Goal: Check status: Check status

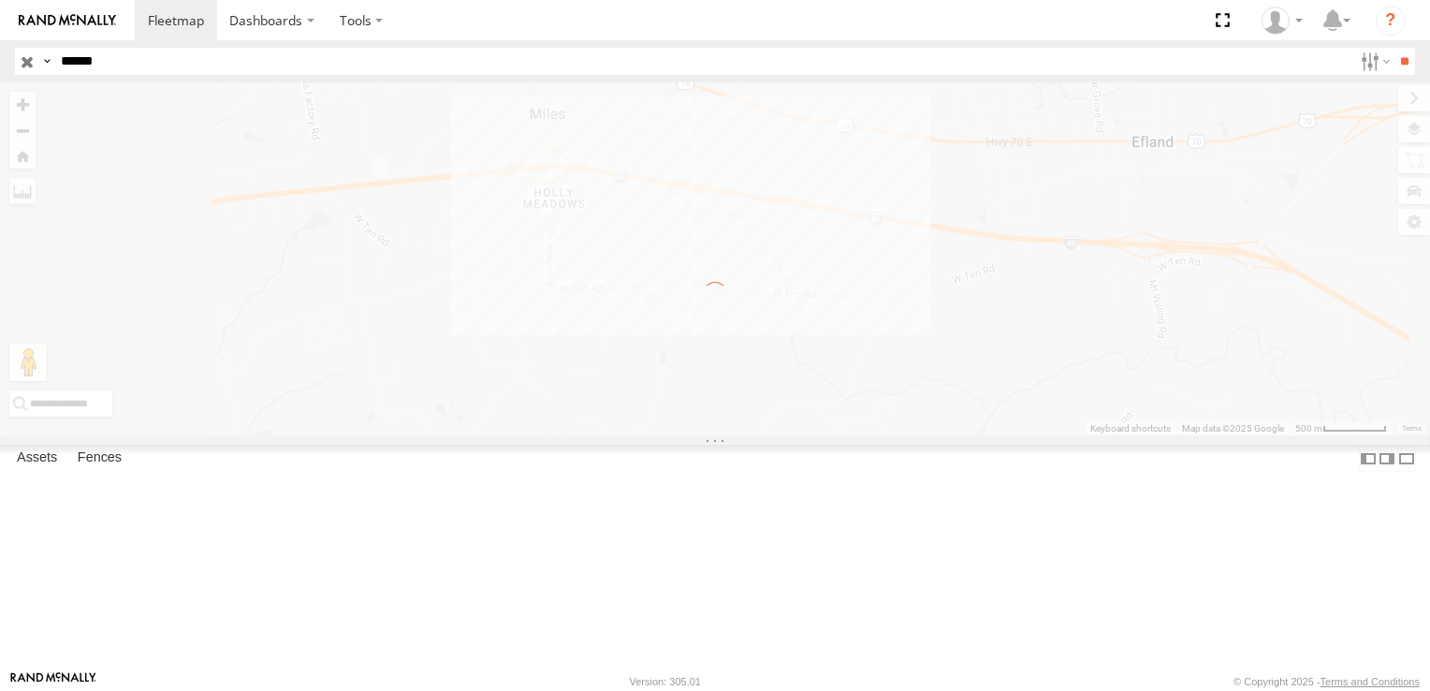
click at [0, 0] on label "×" at bounding box center [0, 0] width 0 height 0
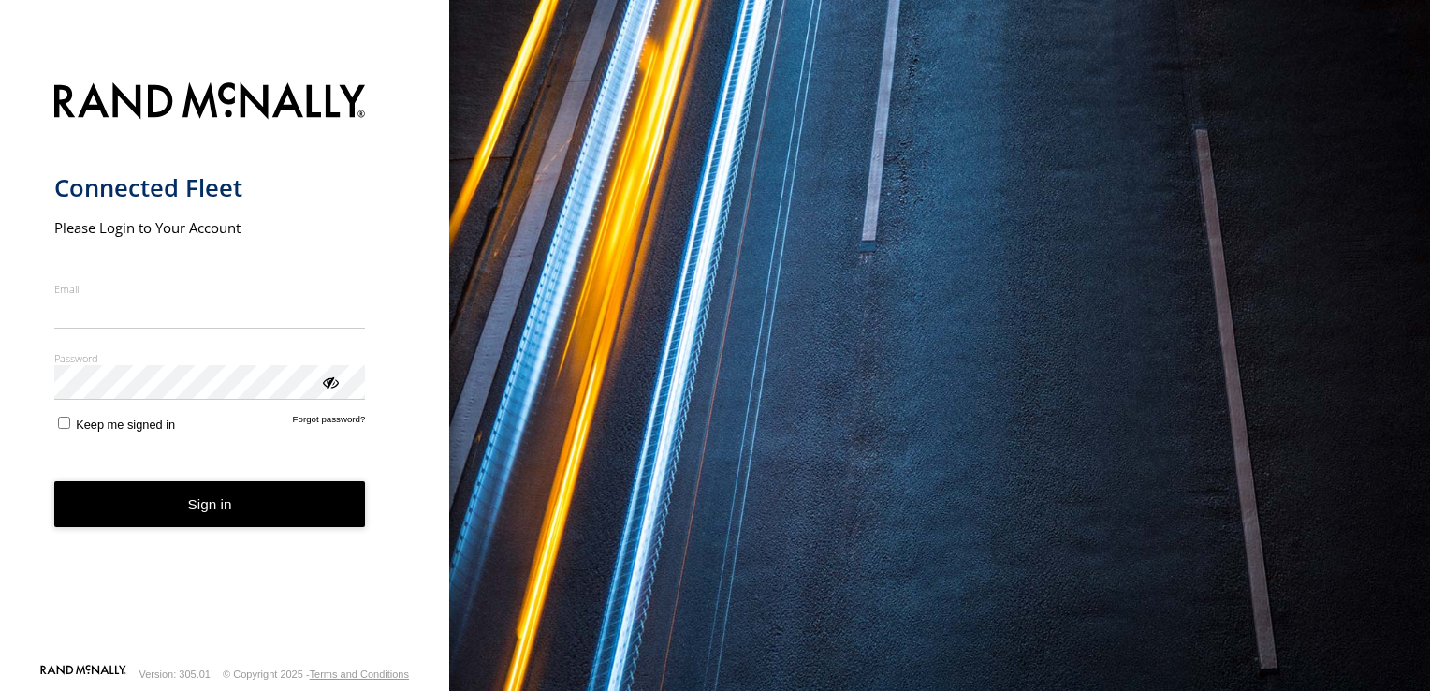
type input "**********"
click at [264, 527] on form "**********" at bounding box center [225, 366] width 342 height 591
click at [183, 503] on button "Sign in" at bounding box center [210, 504] width 312 height 46
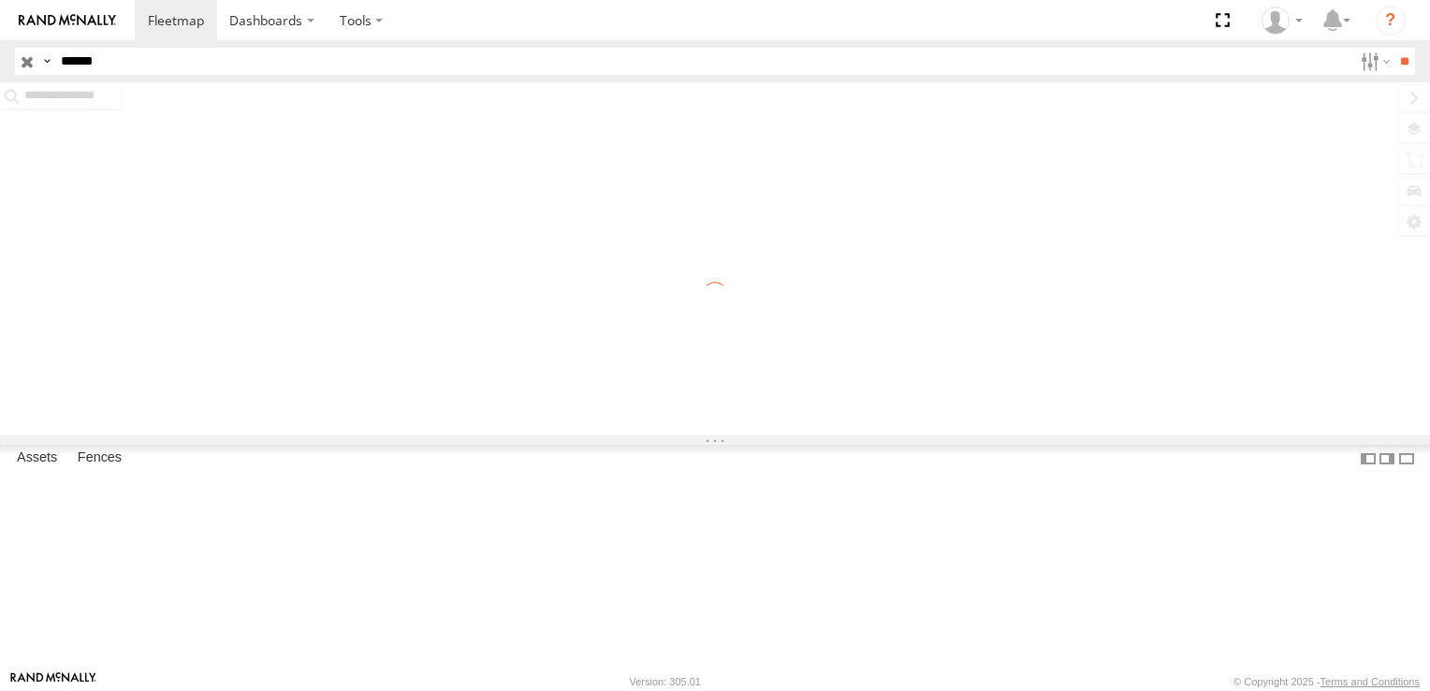
click at [297, 66] on input "******" at bounding box center [702, 61] width 1299 height 27
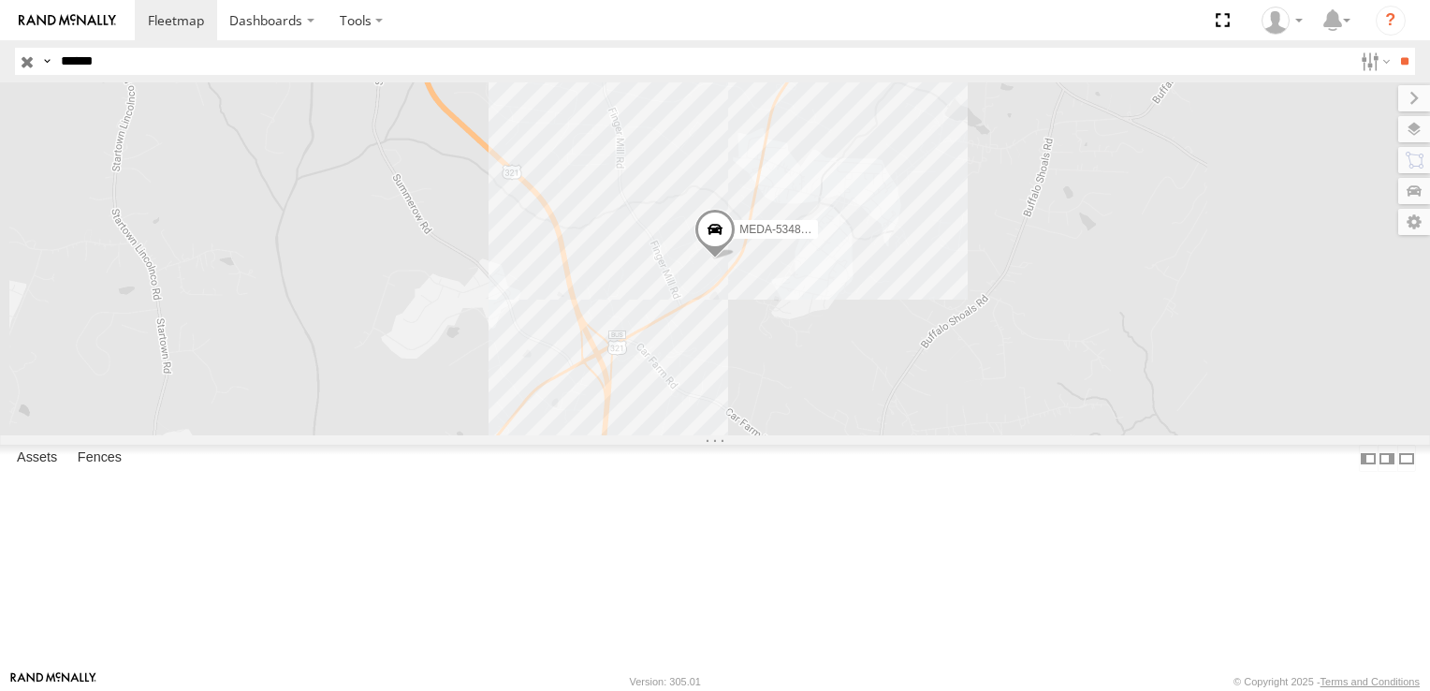
click at [296, 67] on input "******" at bounding box center [702, 61] width 1299 height 27
type input "******"
click at [1393, 48] on input "**" at bounding box center [1404, 61] width 22 height 27
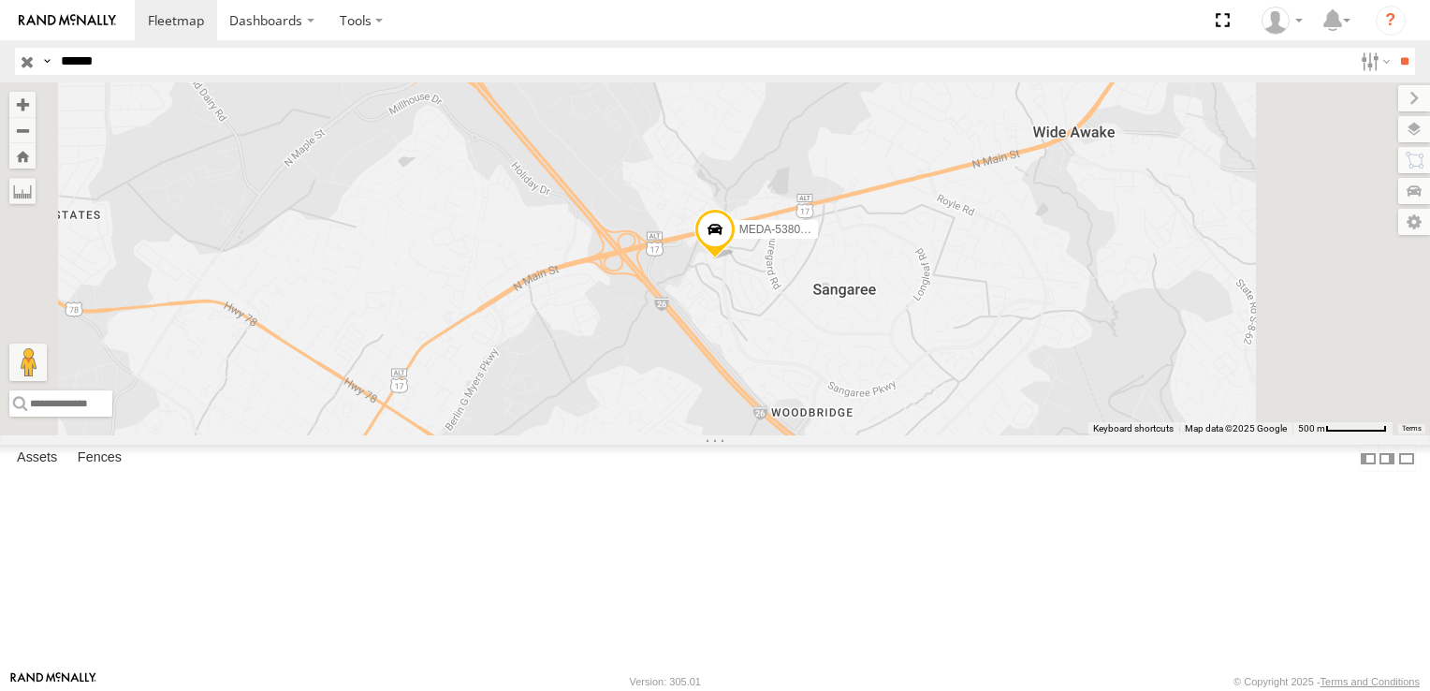
click at [0, 0] on div "MEDA-538005-Swing" at bounding box center [0, 0] width 0 height 0
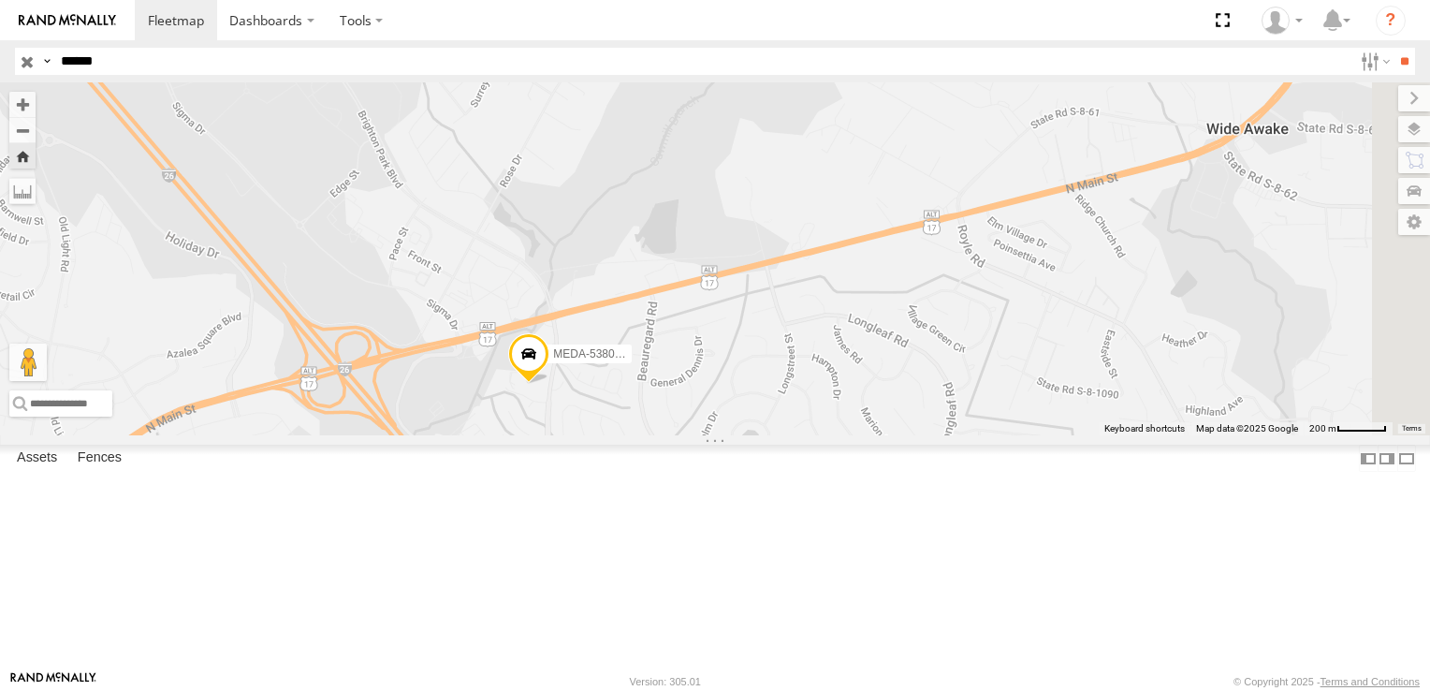
drag, startPoint x: 929, startPoint y: 414, endPoint x: 760, endPoint y: 489, distance: 185.2
click at [737, 435] on div "MEDA-538005-Swing" at bounding box center [715, 258] width 1430 height 353
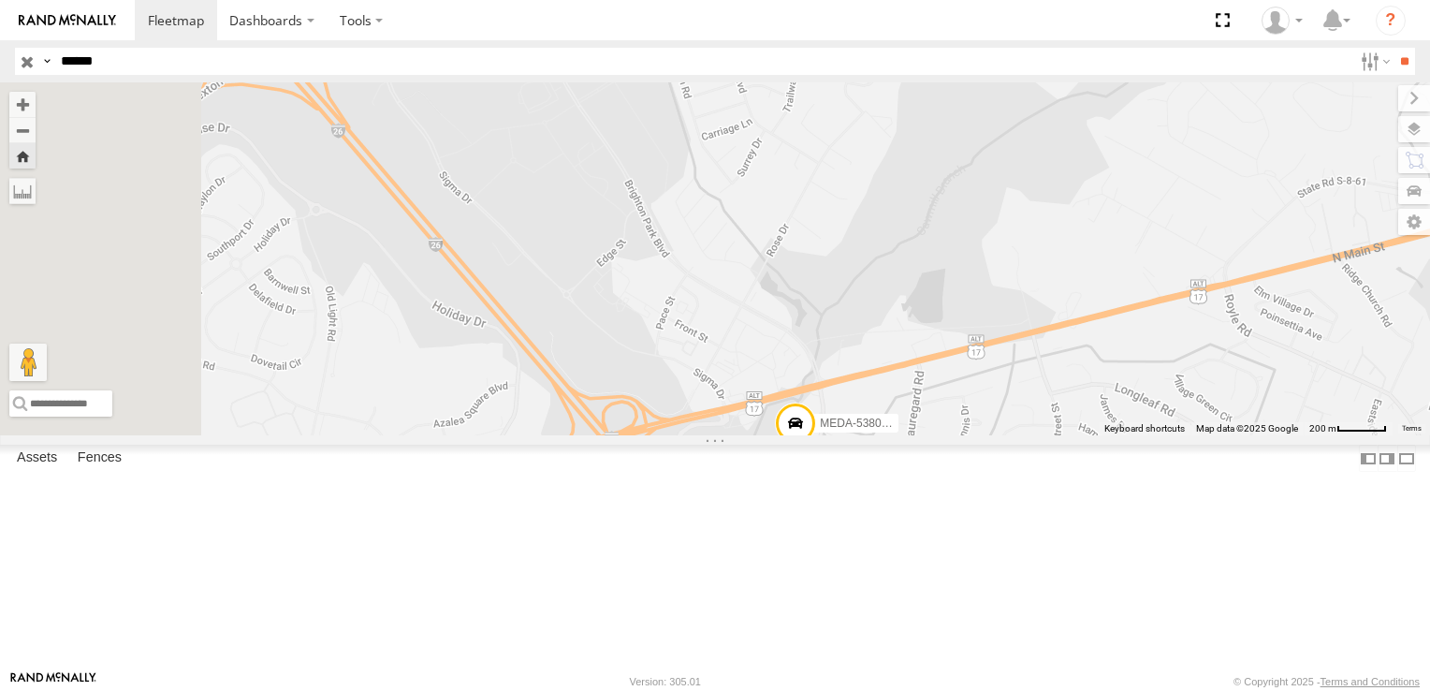
drag, startPoint x: 827, startPoint y: 147, endPoint x: 1096, endPoint y: 223, distance: 279.1
click at [1096, 223] on div "MEDA-538005-Swing" at bounding box center [715, 258] width 1430 height 353
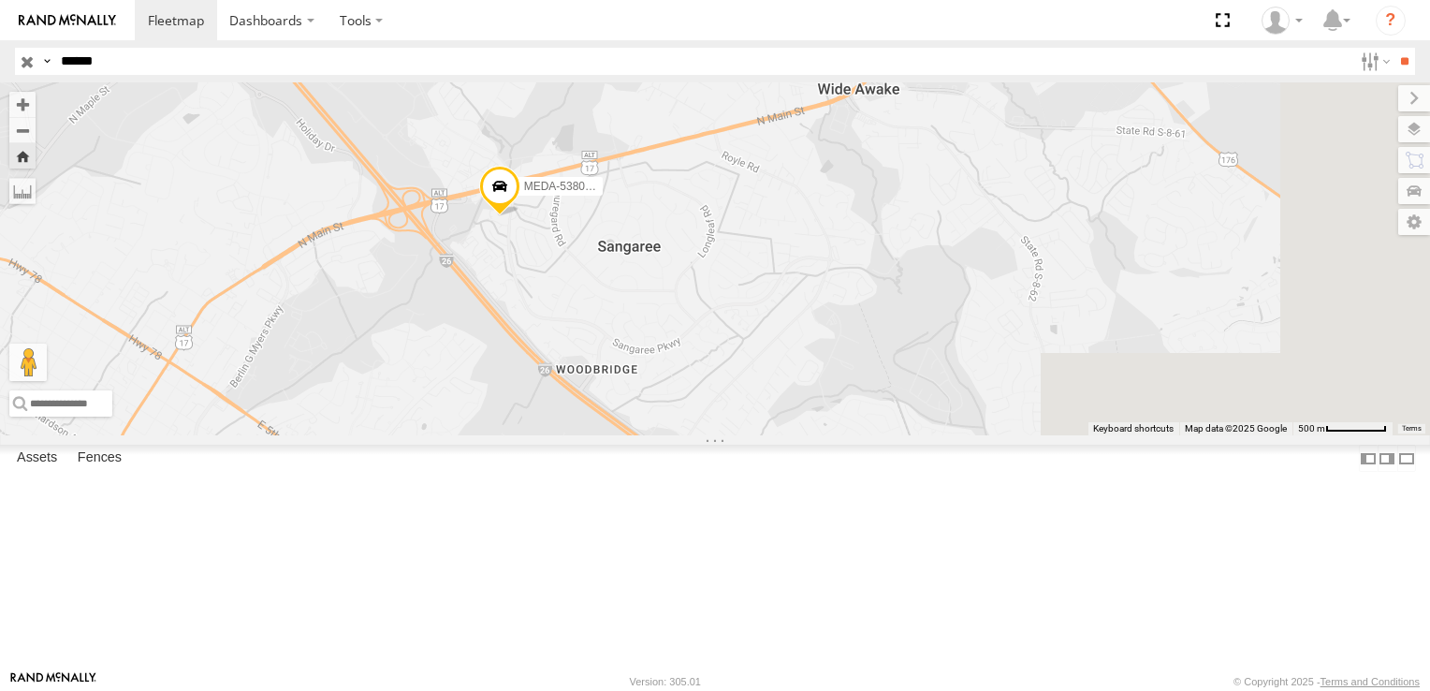
drag, startPoint x: 1075, startPoint y: 275, endPoint x: 723, endPoint y: 160, distance: 370.2
click at [723, 161] on div "MEDA-538005-Swing" at bounding box center [715, 258] width 1430 height 353
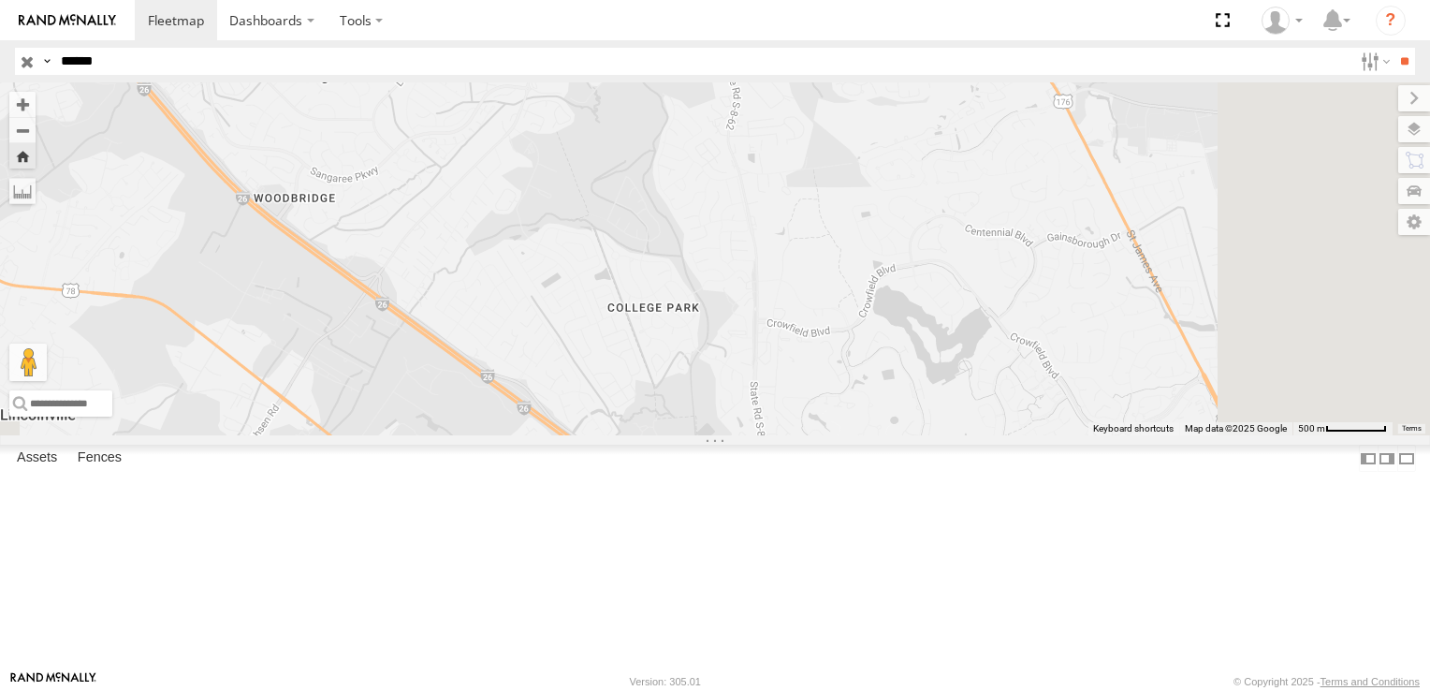
drag, startPoint x: 900, startPoint y: 394, endPoint x: 690, endPoint y: 264, distance: 247.5
click at [691, 264] on div "MEDA-538005-Swing" at bounding box center [715, 258] width 1430 height 353
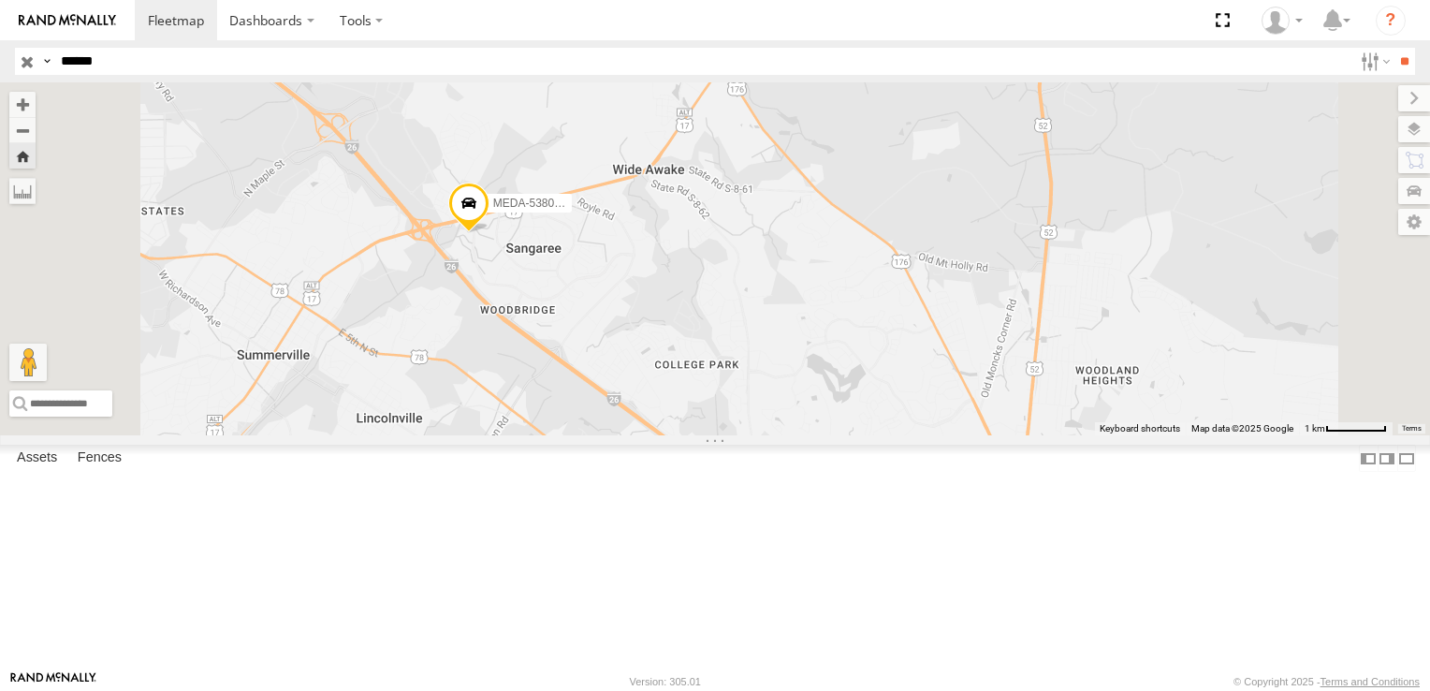
drag, startPoint x: 690, startPoint y: 247, endPoint x: 790, endPoint y: 367, distance: 156.1
click at [790, 367] on div "MEDA-538005-Swing" at bounding box center [715, 258] width 1430 height 353
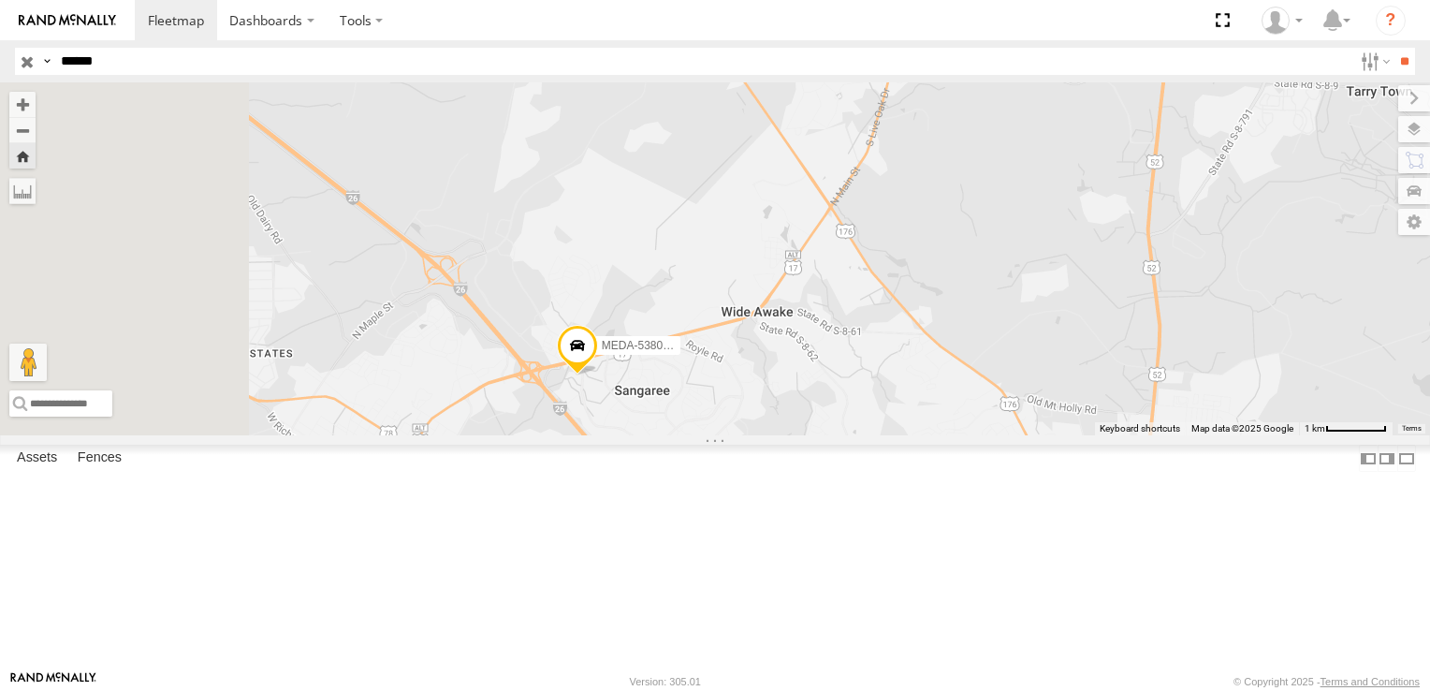
drag, startPoint x: 839, startPoint y: 336, endPoint x: 949, endPoint y: 480, distance: 181.6
click at [949, 435] on div "MEDA-538005-Swing" at bounding box center [715, 258] width 1430 height 353
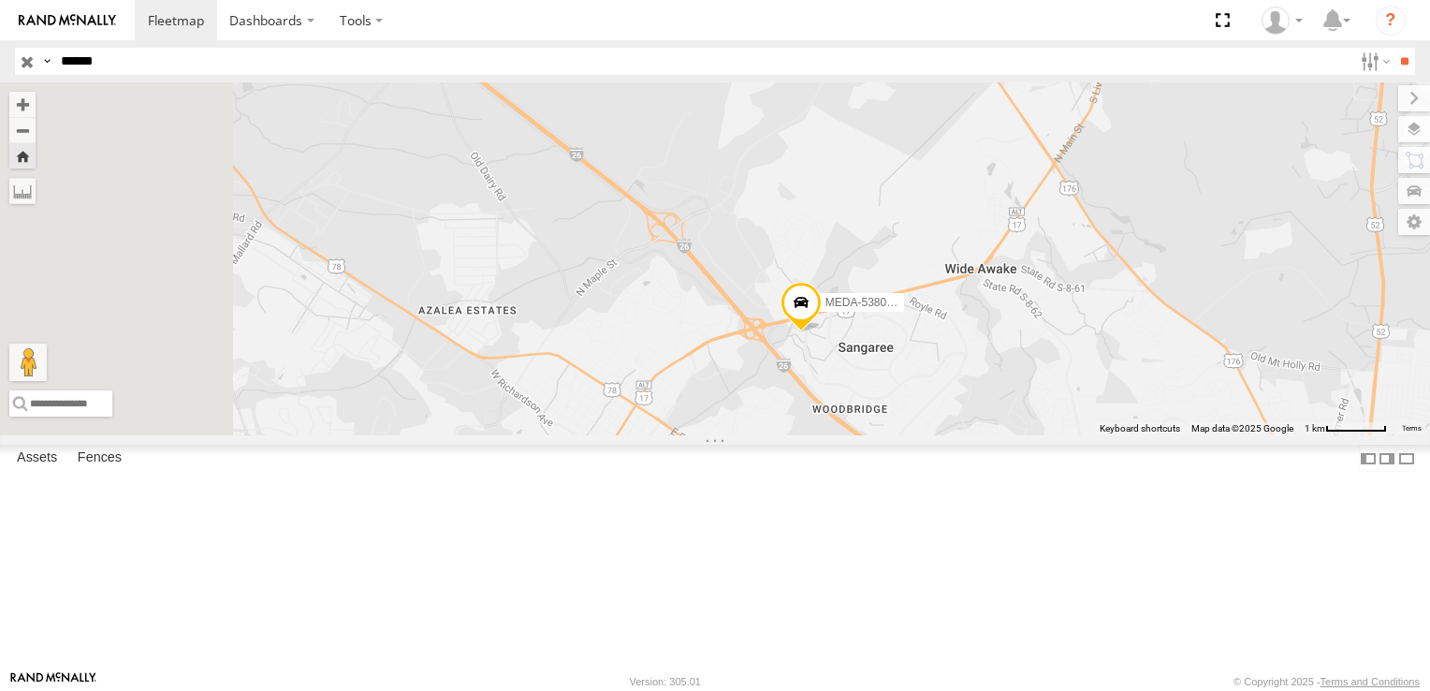
drag, startPoint x: 776, startPoint y: 272, endPoint x: 1028, endPoint y: 169, distance: 272.8
click at [1028, 169] on div "MEDA-538005-Swing" at bounding box center [715, 258] width 1430 height 353
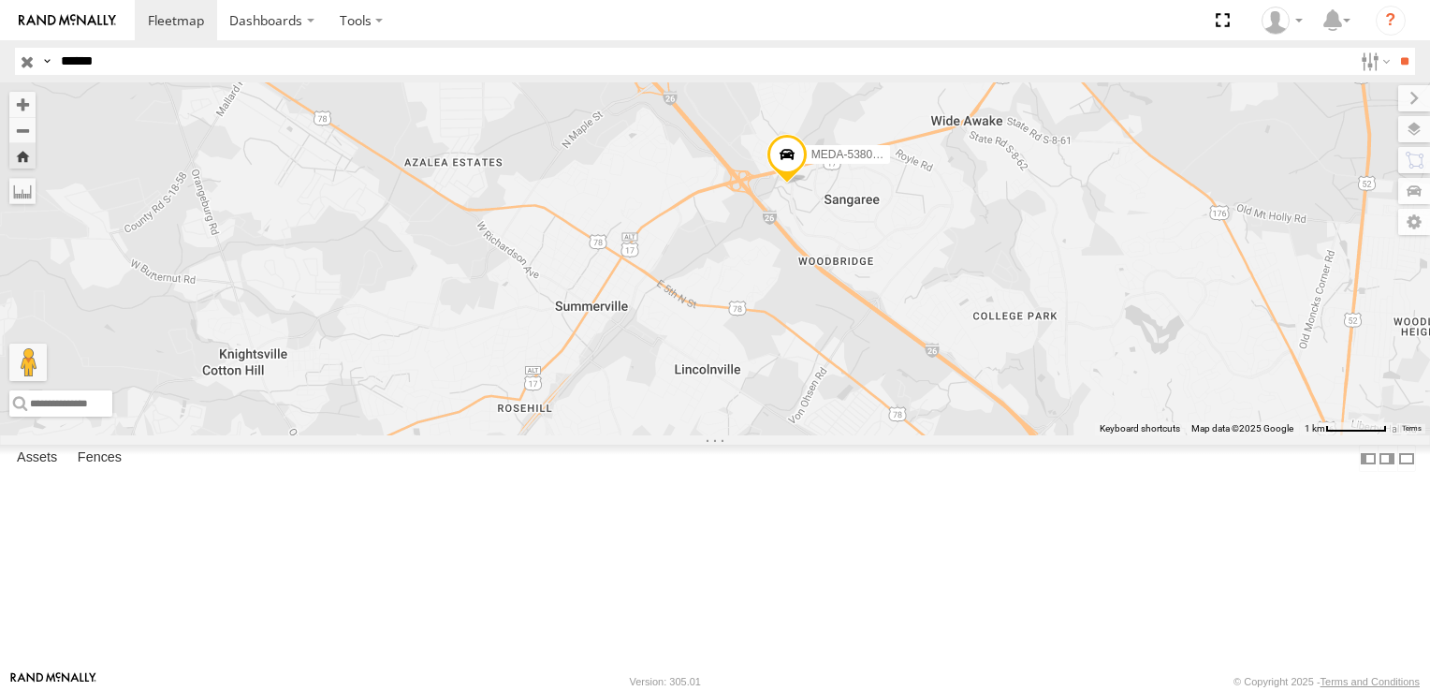
drag, startPoint x: 766, startPoint y: 335, endPoint x: 714, endPoint y: 243, distance: 105.2
click at [714, 244] on div "MEDA-538005-Swing" at bounding box center [715, 258] width 1430 height 353
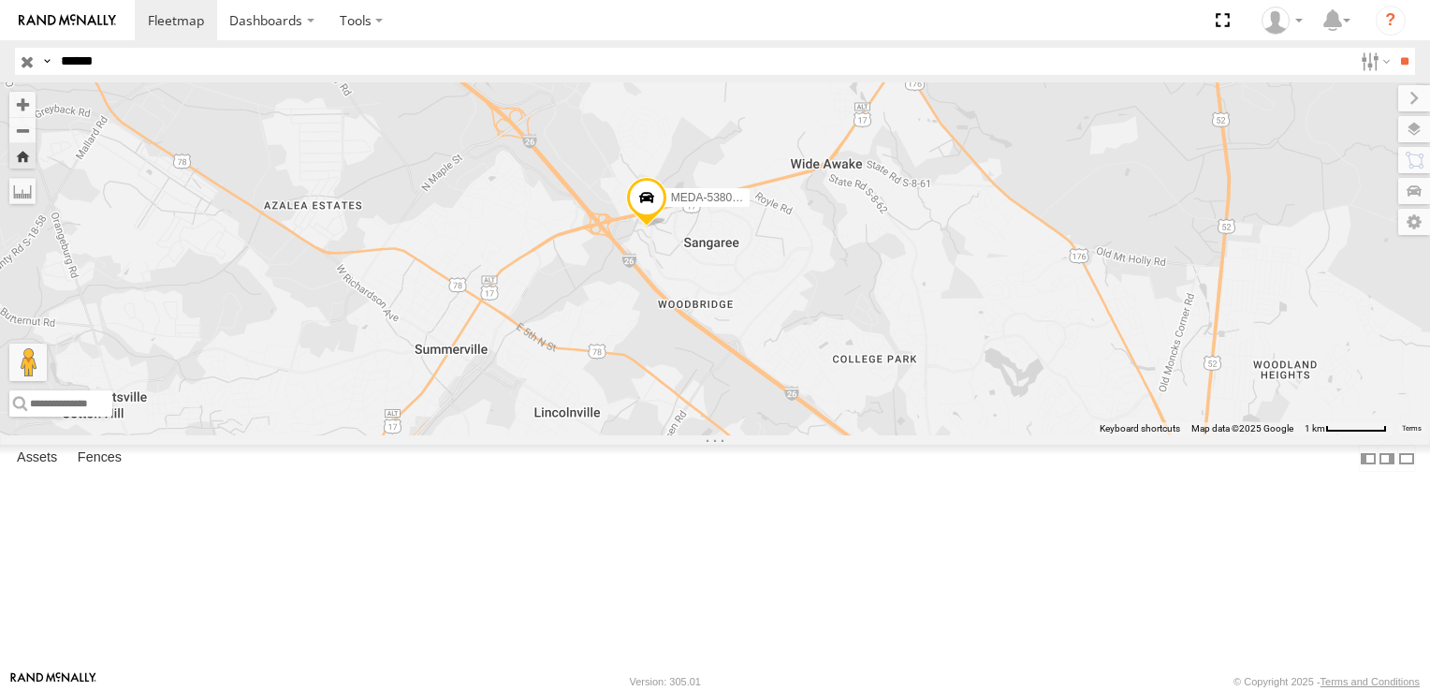
drag, startPoint x: 880, startPoint y: 272, endPoint x: 694, endPoint y: 334, distance: 195.3
click at [694, 334] on div "MEDA-538005-Swing" at bounding box center [715, 258] width 1430 height 353
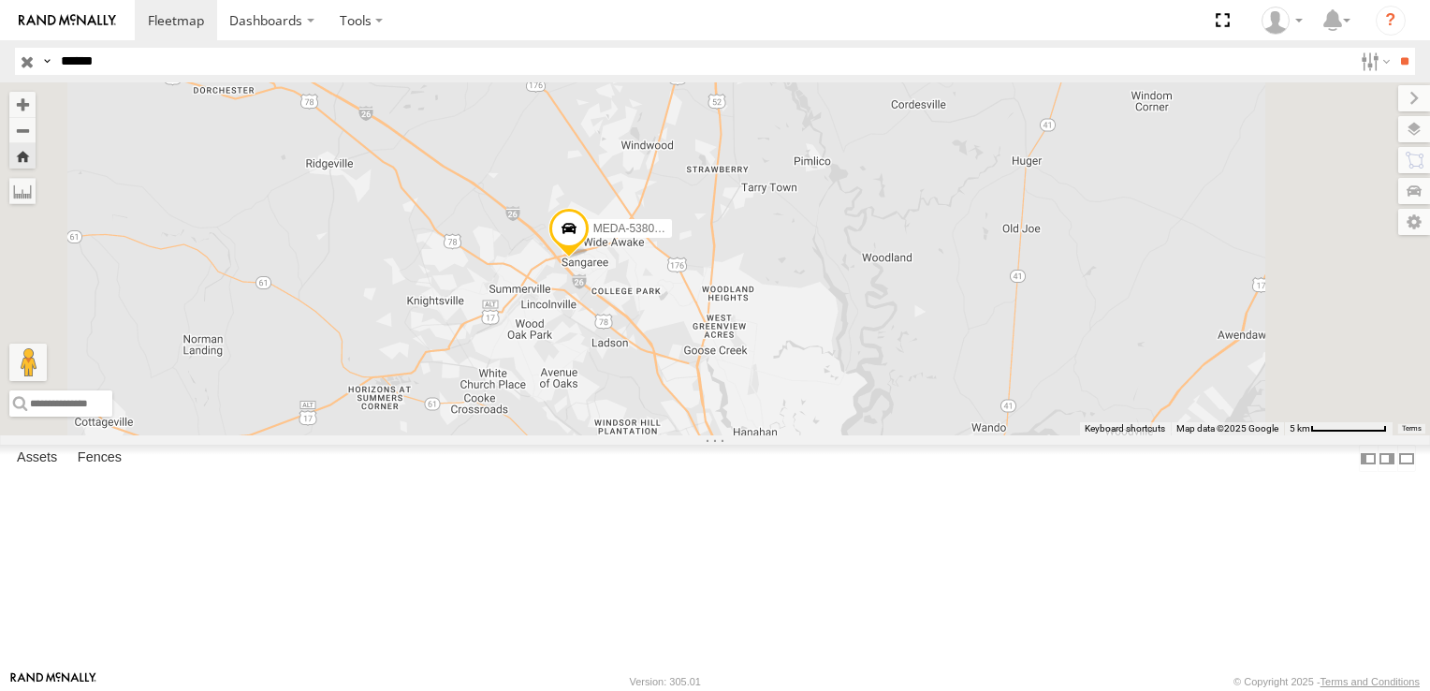
drag, startPoint x: 953, startPoint y: 219, endPoint x: 938, endPoint y: 250, distance: 34.3
click at [938, 250] on div "MEDA-538005-Swing" at bounding box center [715, 258] width 1430 height 353
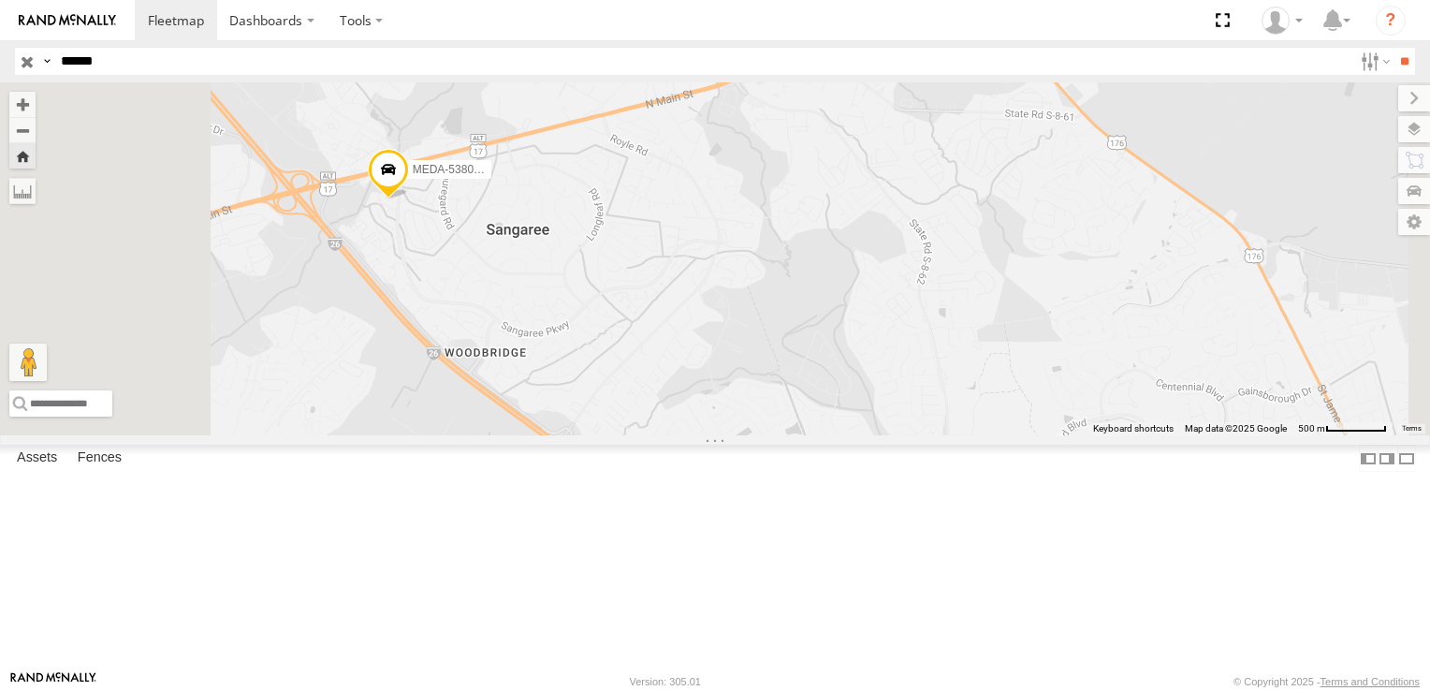
drag, startPoint x: 659, startPoint y: 302, endPoint x: 824, endPoint y: 405, distance: 194.2
click at [826, 405] on div "MEDA-538005-Swing" at bounding box center [715, 258] width 1430 height 353
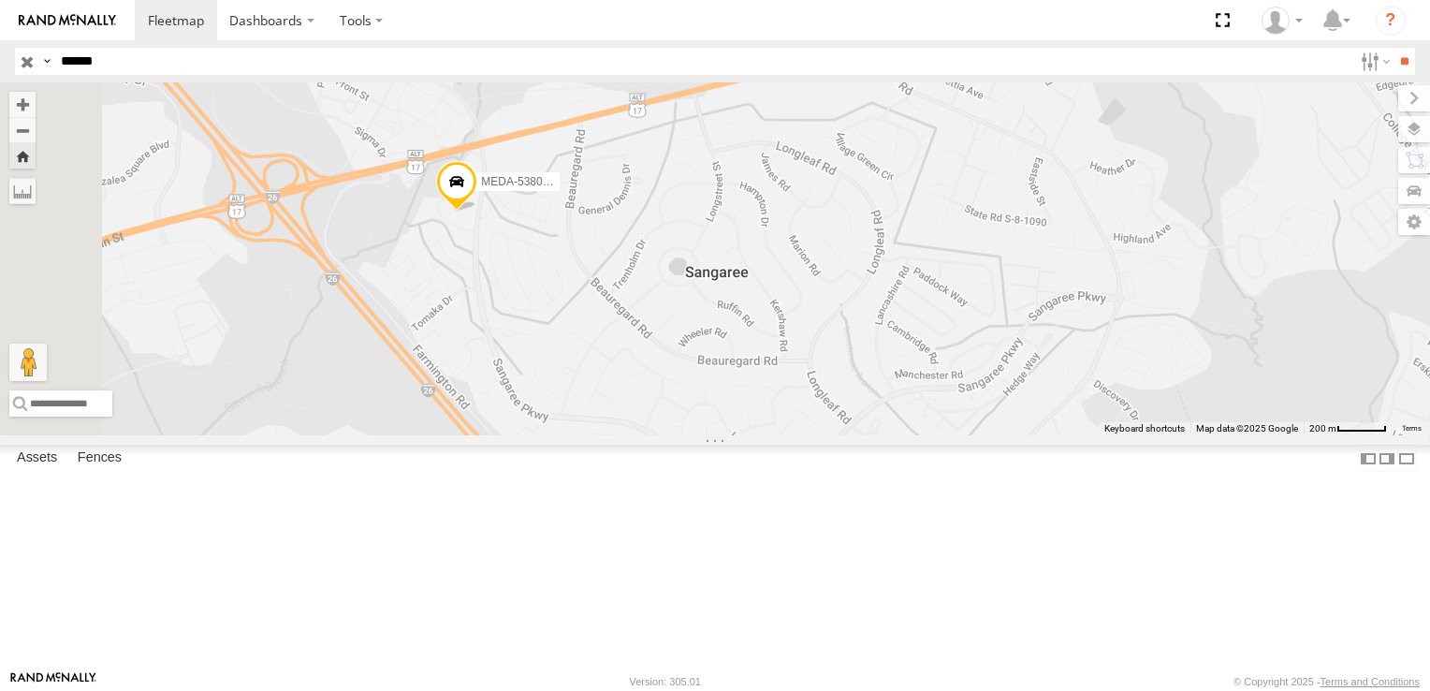
drag, startPoint x: 666, startPoint y: 343, endPoint x: 795, endPoint y: 410, distance: 145.2
click at [795, 410] on div "MEDA-538005-Swing" at bounding box center [715, 258] width 1430 height 353
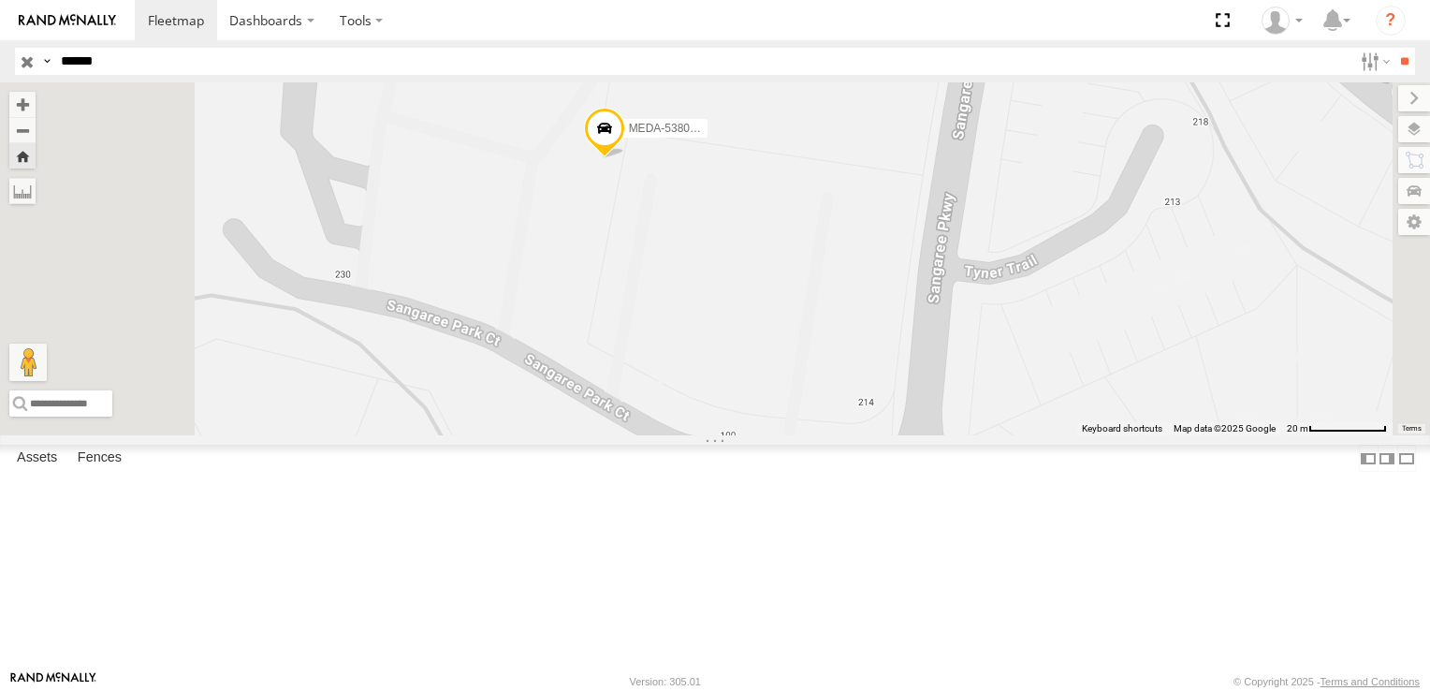
drag, startPoint x: 764, startPoint y: 211, endPoint x: 785, endPoint y: 430, distance: 220.0
click at [785, 430] on div "MEDA-538005-Swing" at bounding box center [715, 258] width 1430 height 353
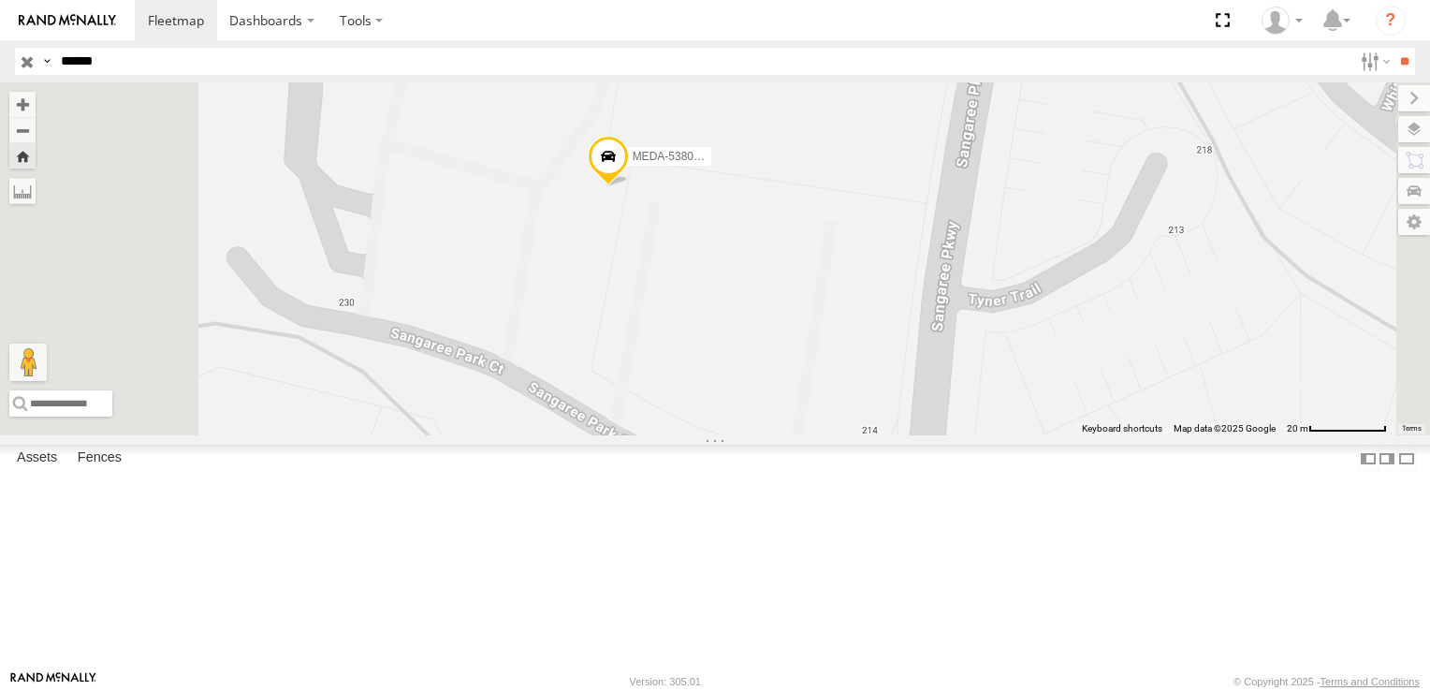
click at [0, 0] on span at bounding box center [0, 0] width 0 height 0
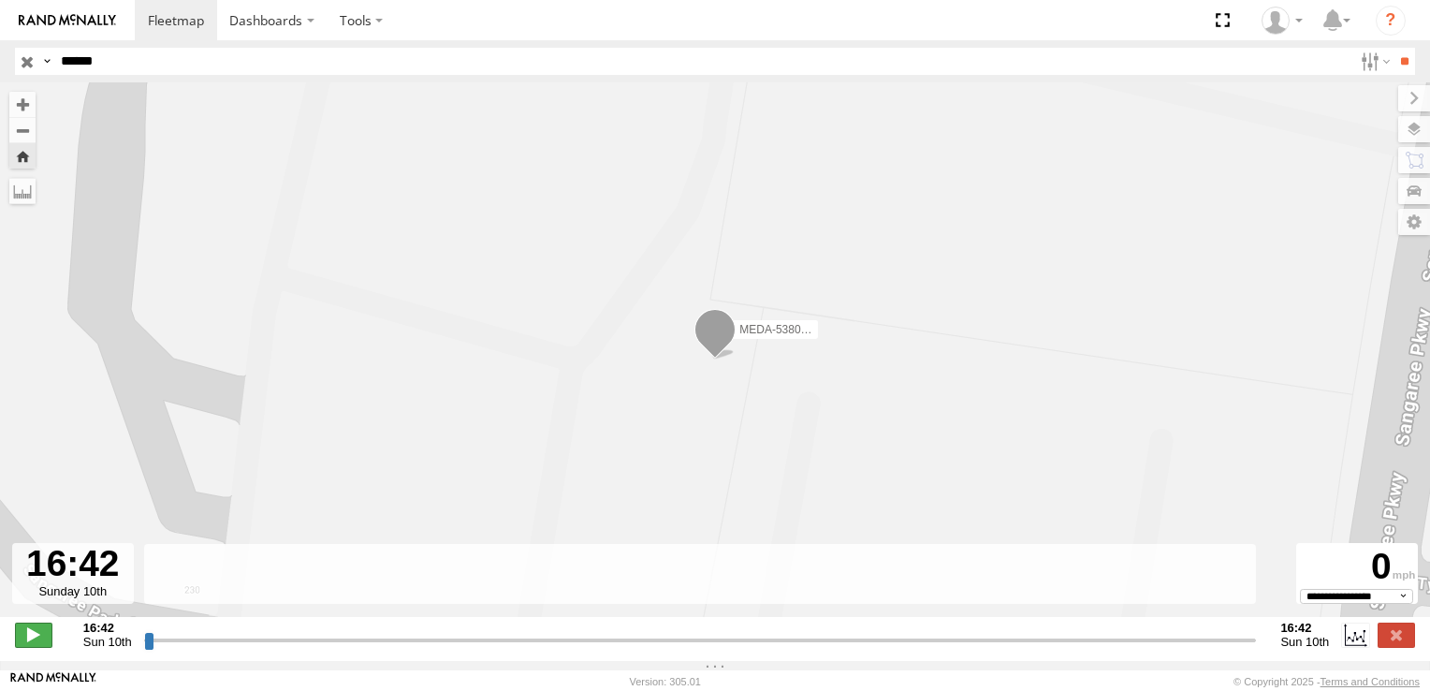
click at [31, 641] on span at bounding box center [33, 634] width 37 height 24
type input "**********"
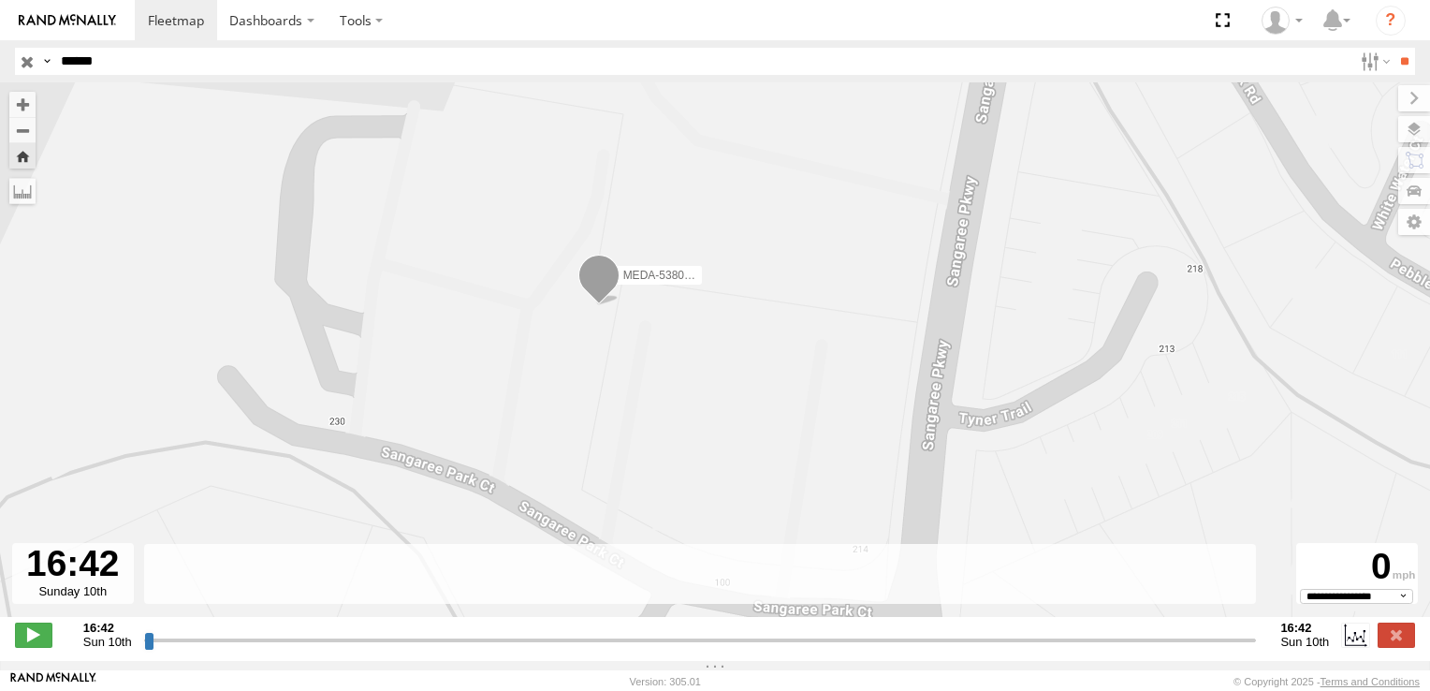
drag, startPoint x: 430, startPoint y: 455, endPoint x: 464, endPoint y: 384, distance: 78.7
click at [470, 381] on div "MEDA-538005-Swing" at bounding box center [715, 359] width 1430 height 554
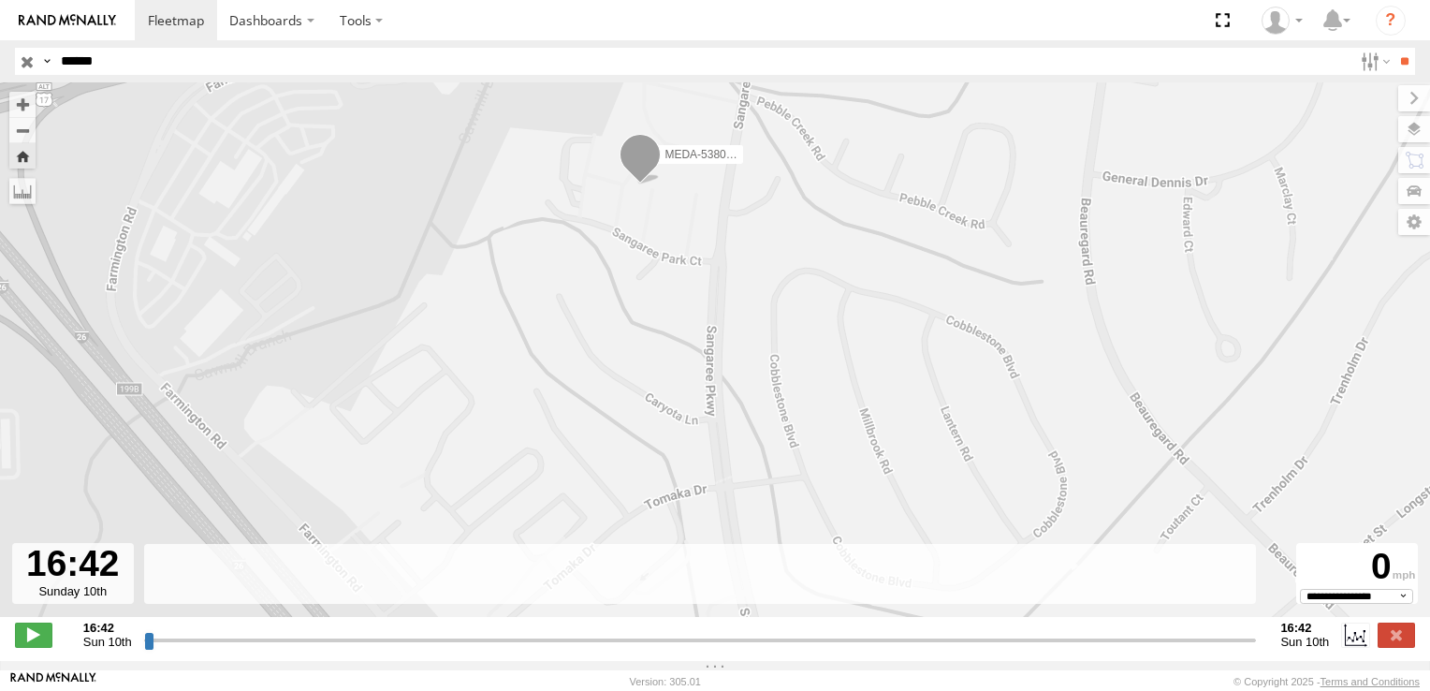
drag, startPoint x: 711, startPoint y: 411, endPoint x: 839, endPoint y: 264, distance: 194.4
click at [839, 264] on div "MEDA-538005-Swing" at bounding box center [715, 359] width 1430 height 554
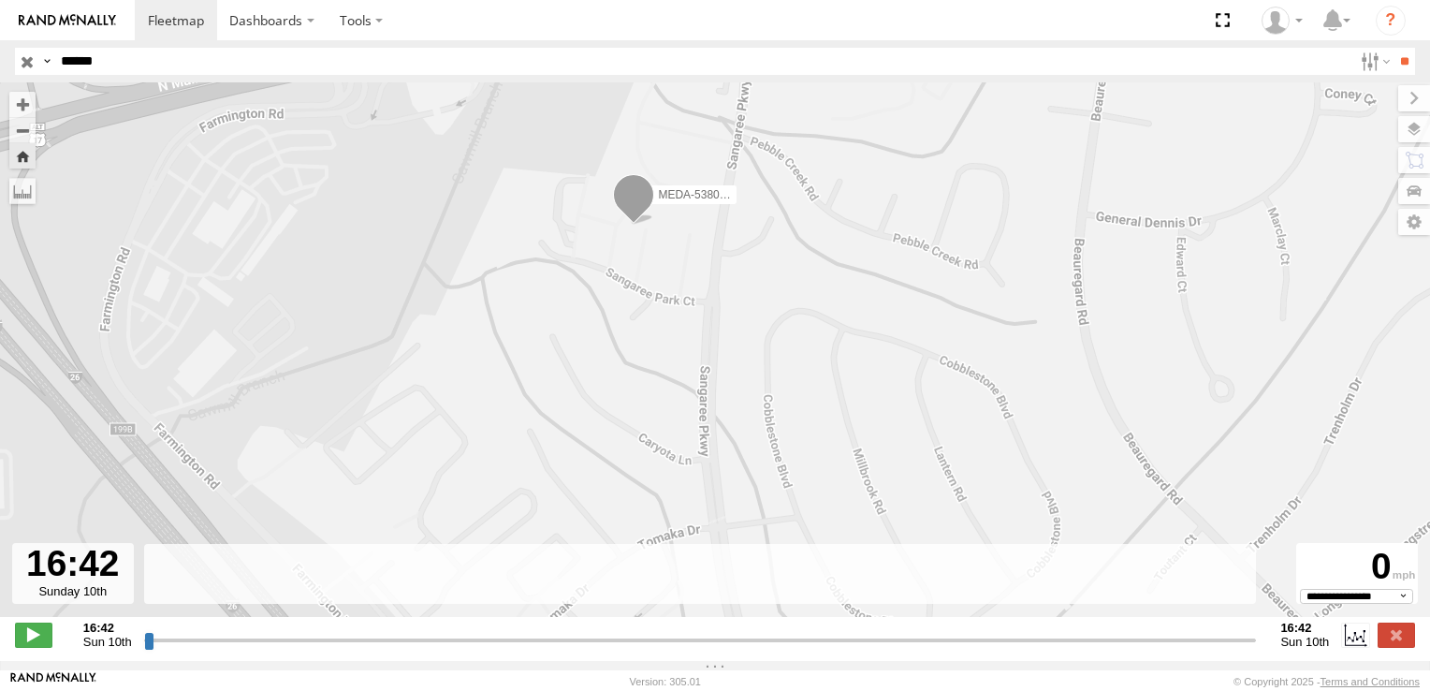
drag, startPoint x: 149, startPoint y: 646, endPoint x: 196, endPoint y: 653, distance: 47.4
click at [196, 649] on input "range" at bounding box center [700, 640] width 1113 height 18
click at [206, 649] on input "range" at bounding box center [700, 640] width 1113 height 18
click at [1394, 641] on label at bounding box center [1396, 634] width 37 height 24
